Goal: Task Accomplishment & Management: Use online tool/utility

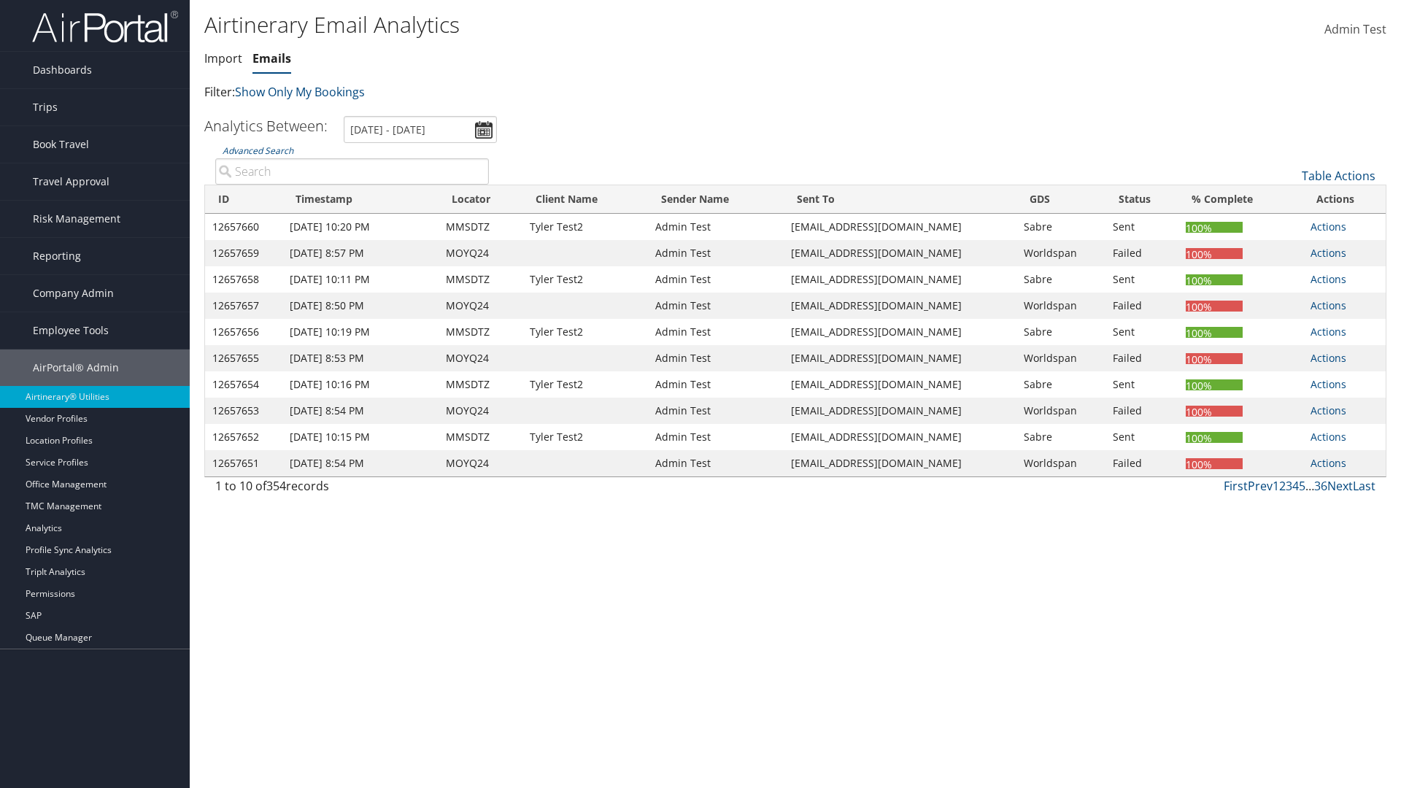
click at [271, 58] on link "Emails" at bounding box center [271, 58] width 39 height 16
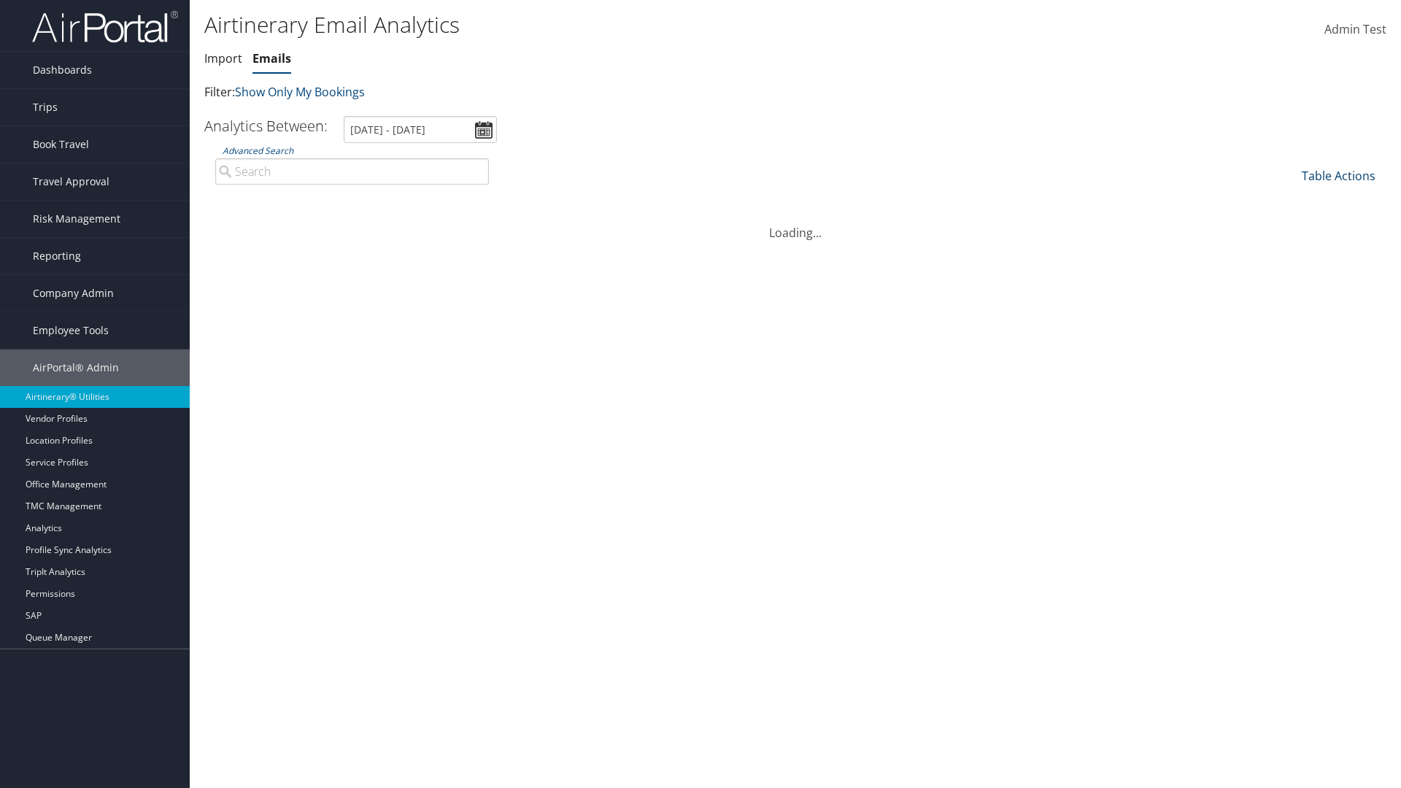
click at [1338, 176] on link "Table Actions" at bounding box center [1339, 176] width 74 height 16
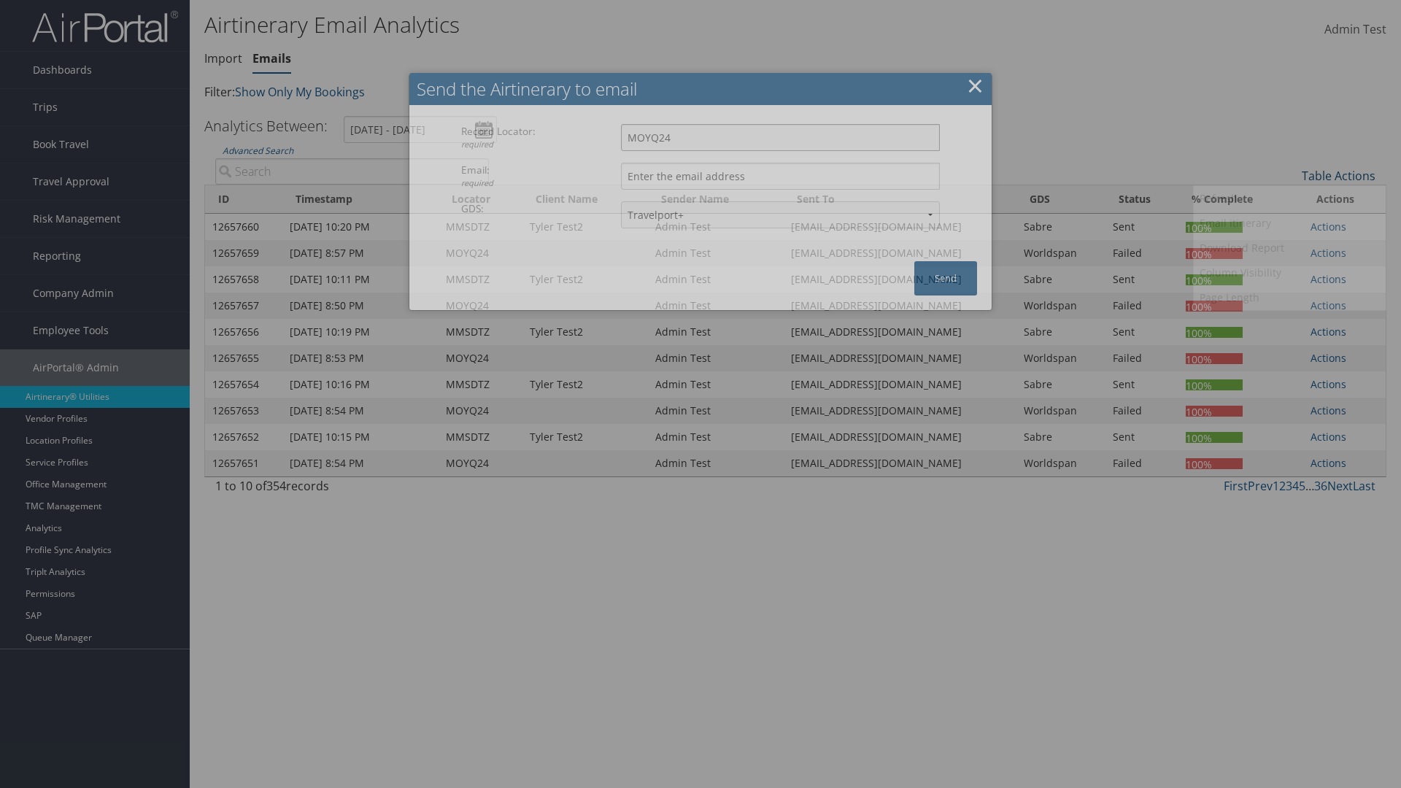
type input "MOYQ24"
type input "[EMAIL_ADDRESS][DOMAIN_NAME]"
select select "1P"
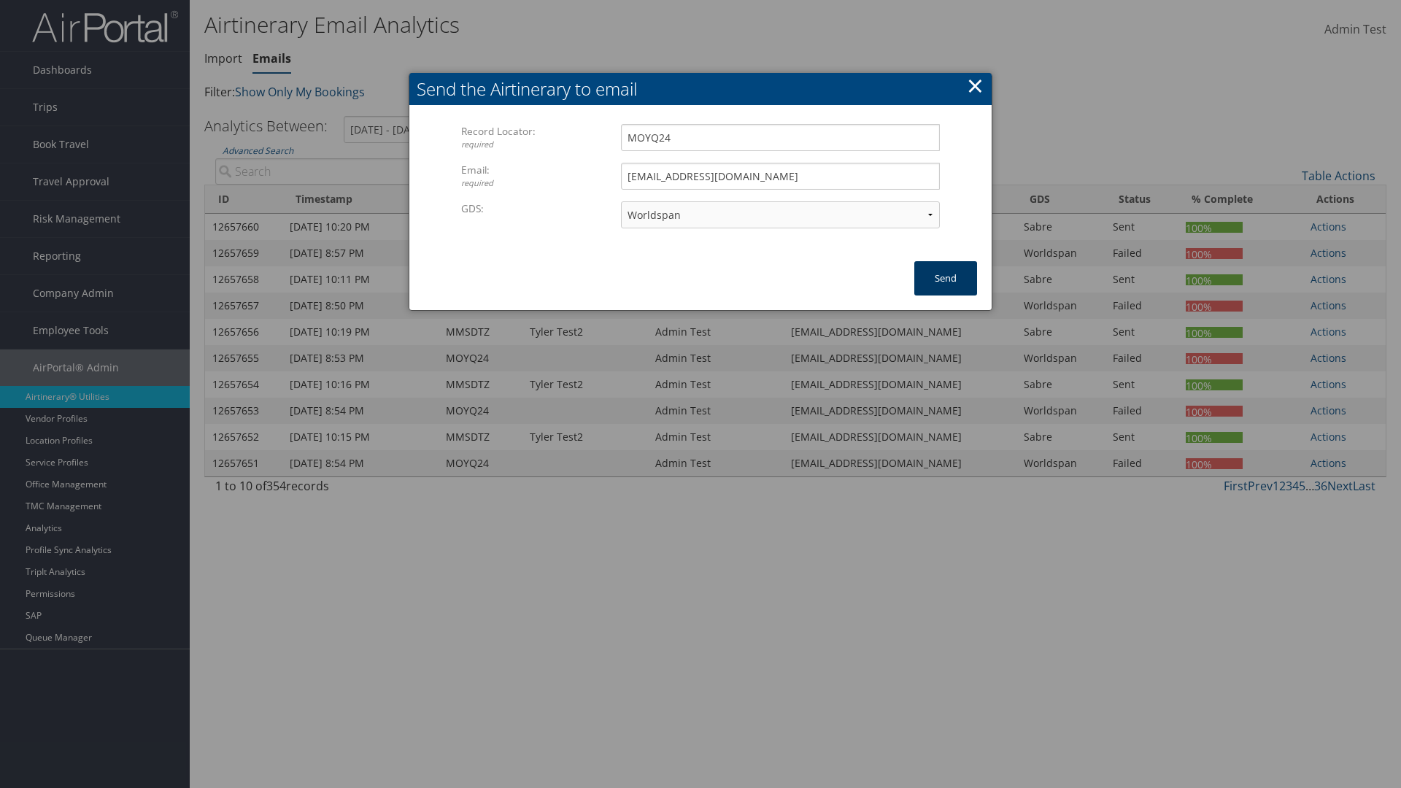
click at [946, 278] on button "Send" at bounding box center [945, 278] width 63 height 34
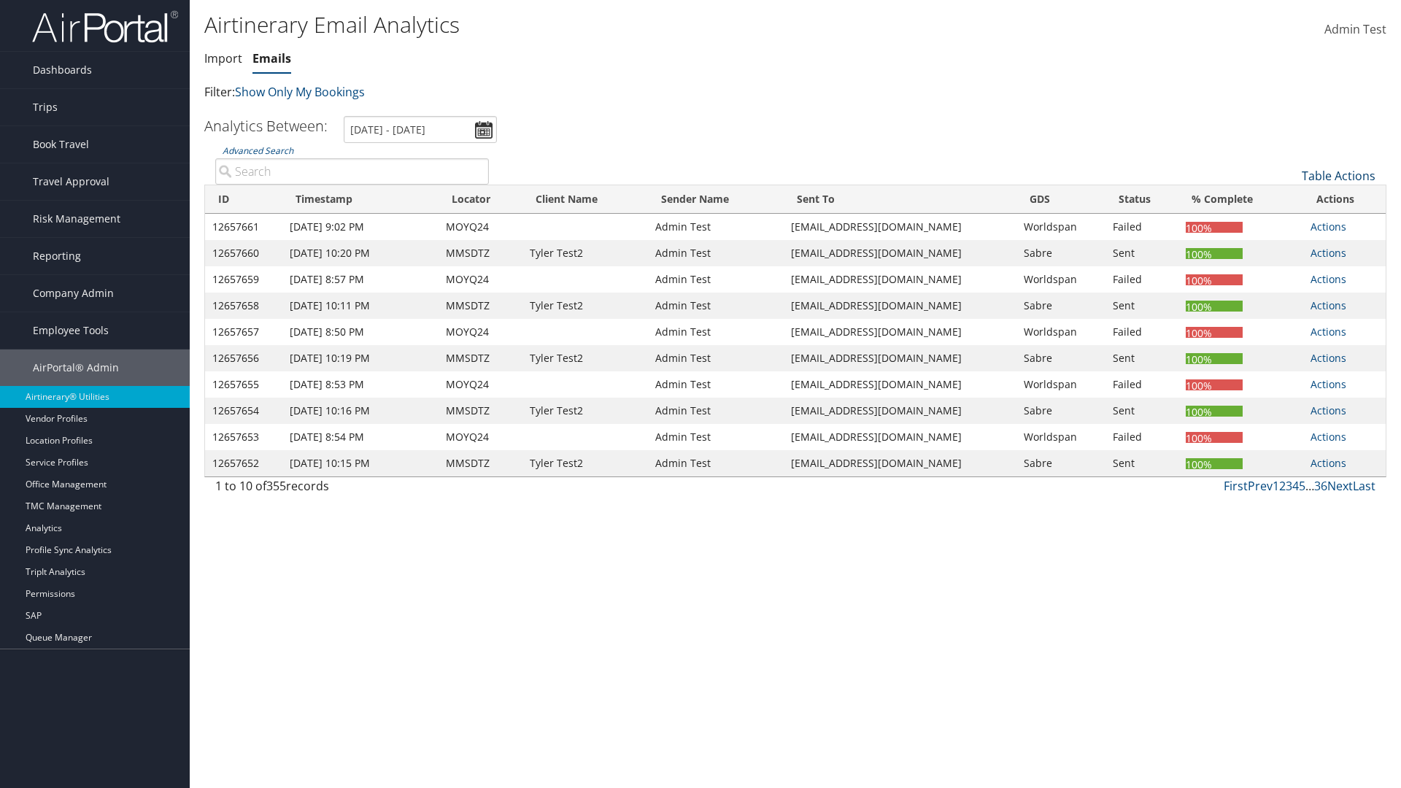
click at [1338, 176] on link "Table Actions" at bounding box center [1339, 176] width 74 height 16
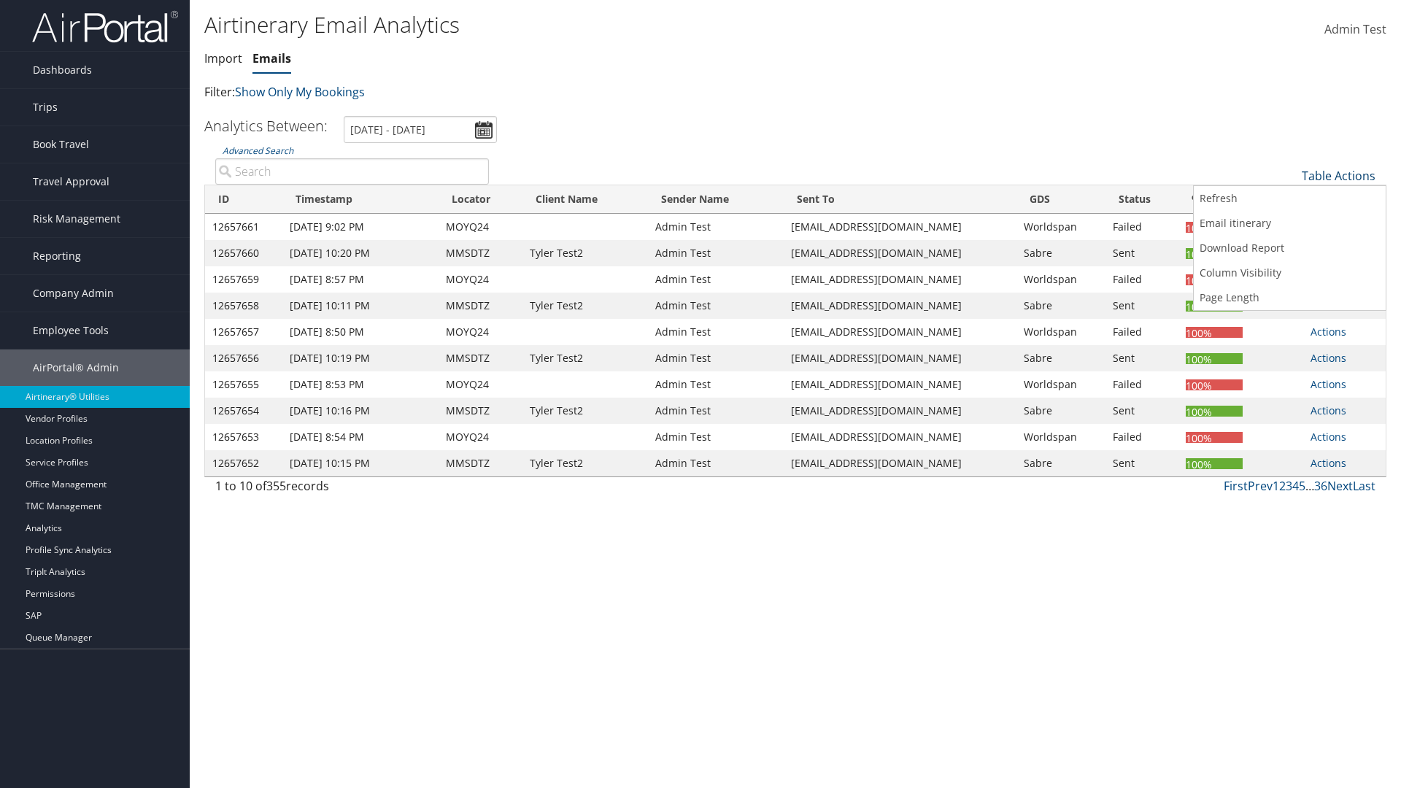
click at [1289, 248] on link "Download Report" at bounding box center [1290, 248] width 192 height 25
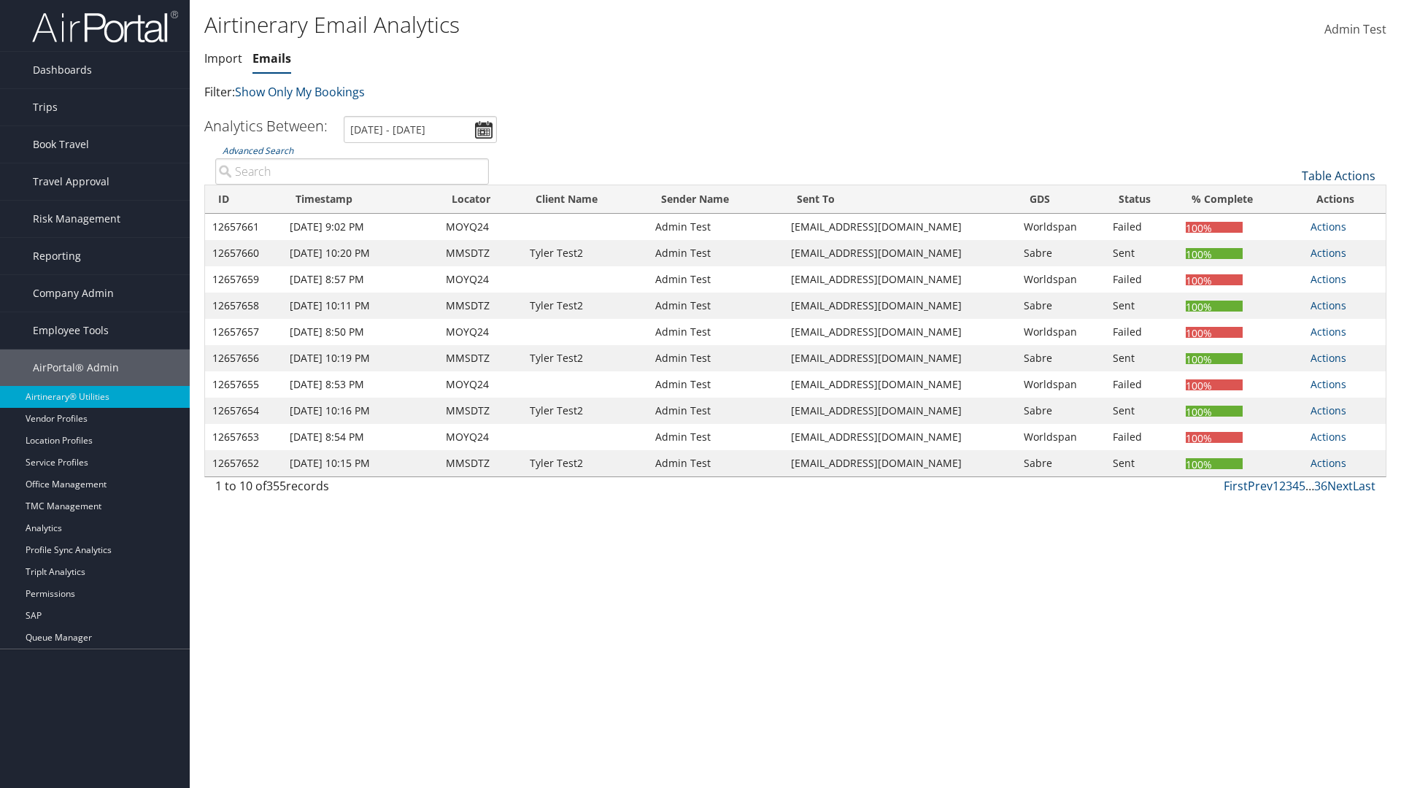
click at [1338, 176] on link "Table Actions" at bounding box center [1339, 176] width 74 height 16
click at [1289, 273] on link "Column Visibility" at bounding box center [1290, 272] width 192 height 25
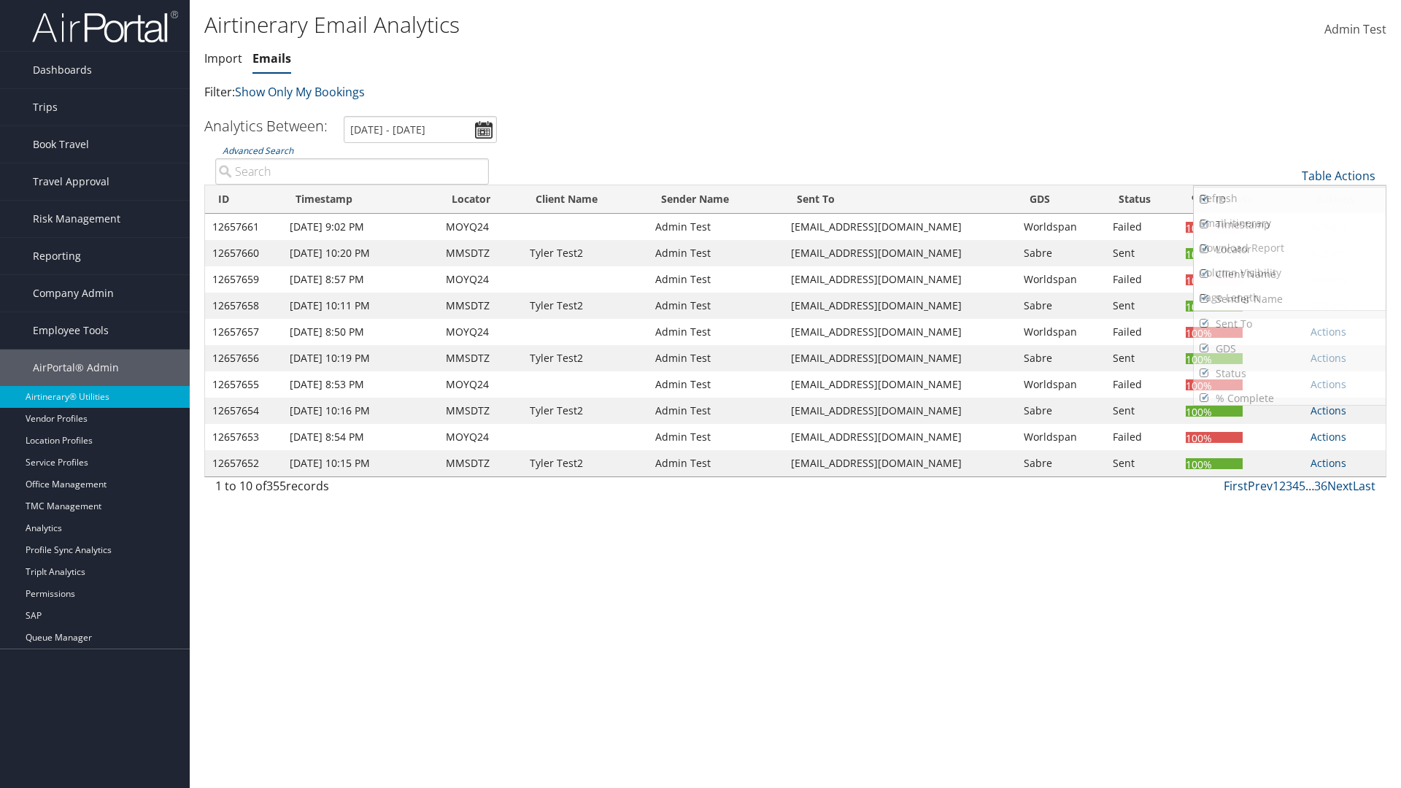
click at [1289, 200] on link "ID" at bounding box center [1290, 200] width 192 height 25
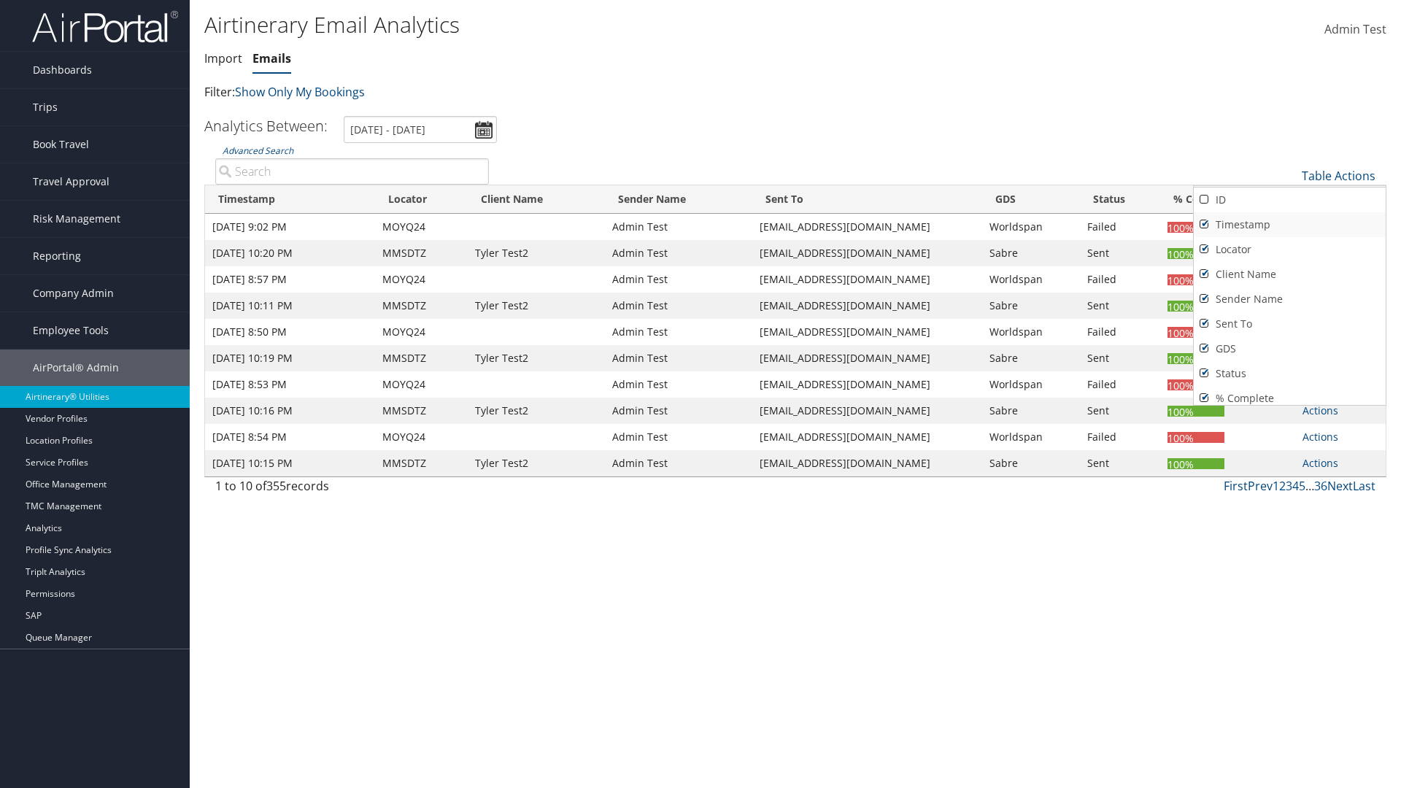
click at [1289, 225] on link "Timestamp" at bounding box center [1290, 224] width 192 height 25
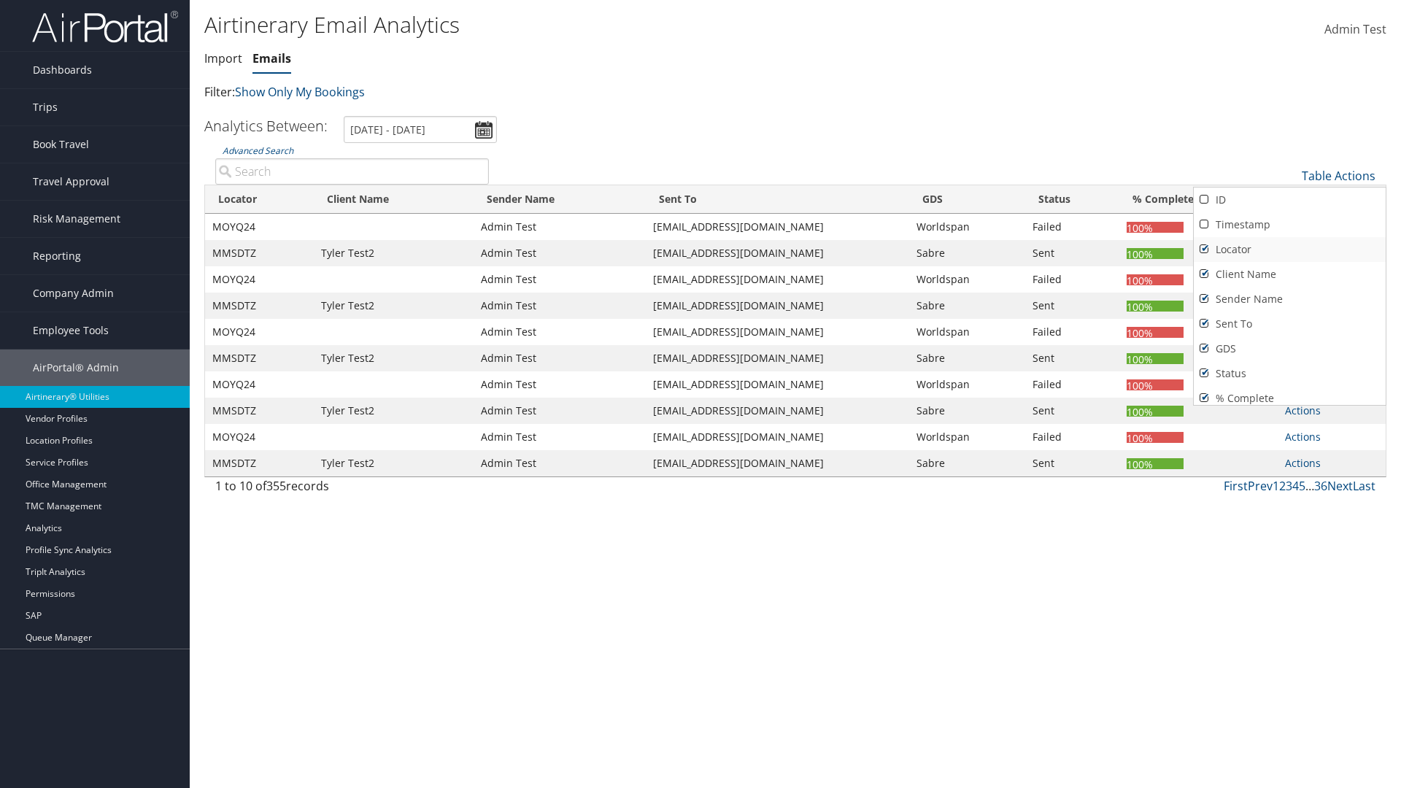
click at [1289, 250] on link "Locator" at bounding box center [1290, 249] width 192 height 25
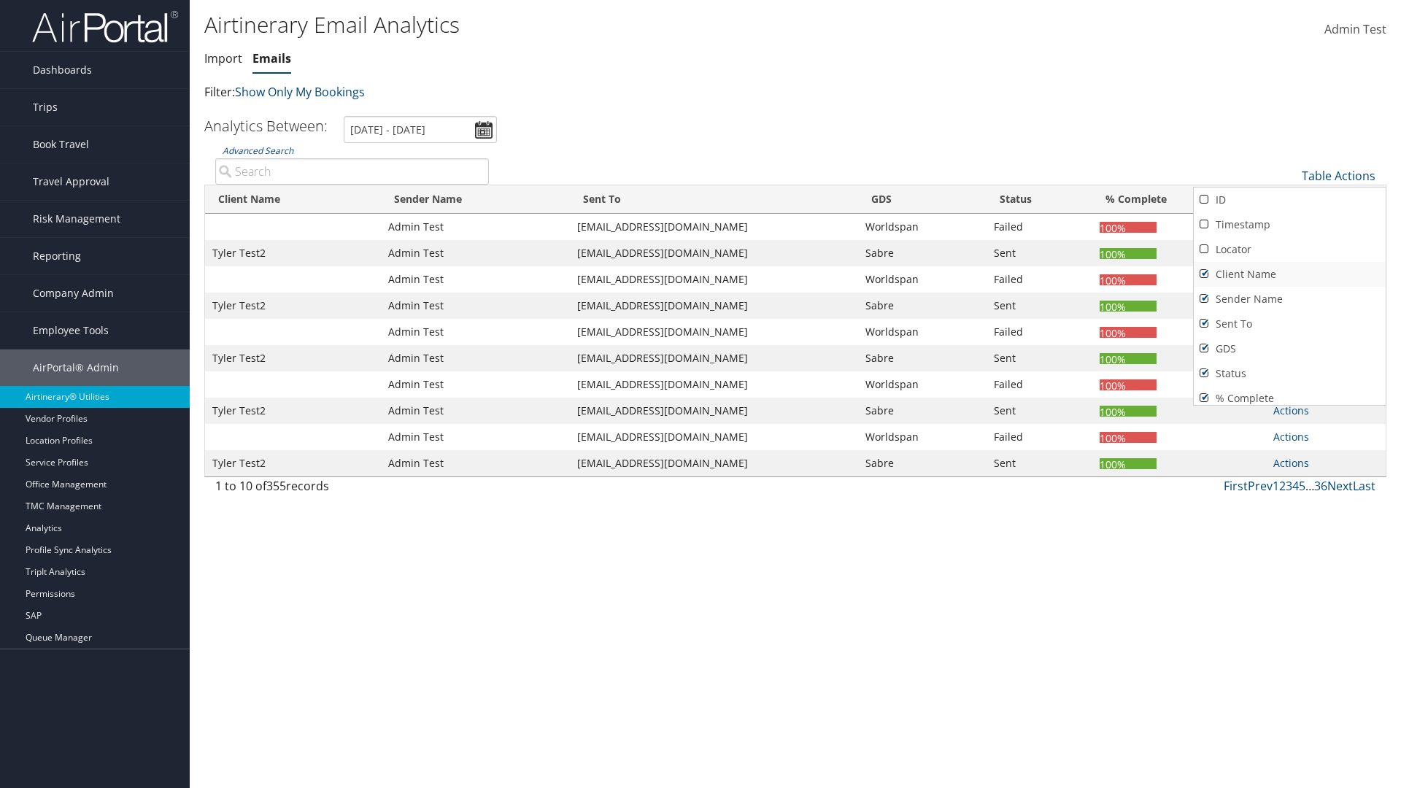
click at [1289, 274] on link "Client Name" at bounding box center [1290, 274] width 192 height 25
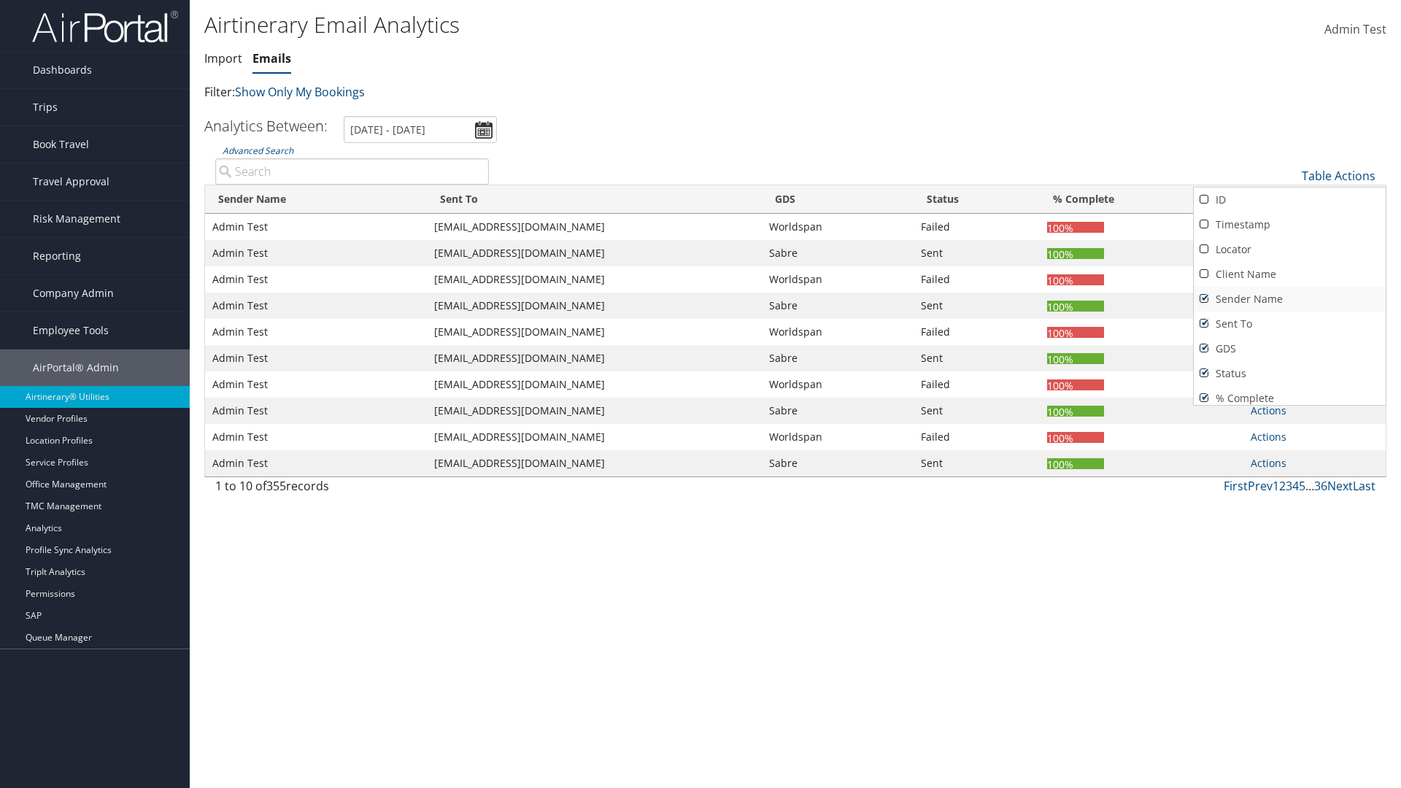
click at [1289, 299] on link "Sender Name" at bounding box center [1290, 299] width 192 height 25
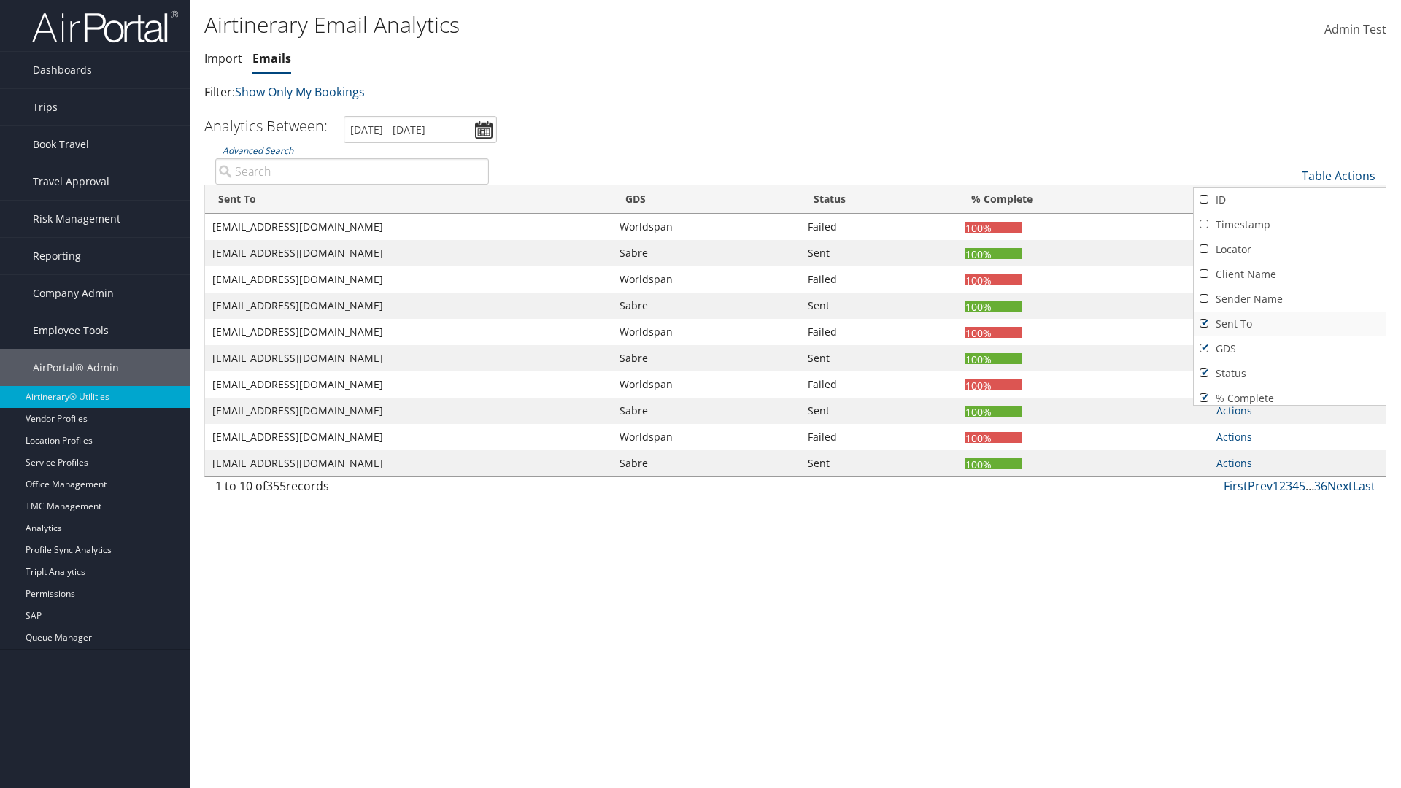
click at [1289, 324] on link "Sent To" at bounding box center [1290, 324] width 192 height 25
